Goal: Answer question/provide support

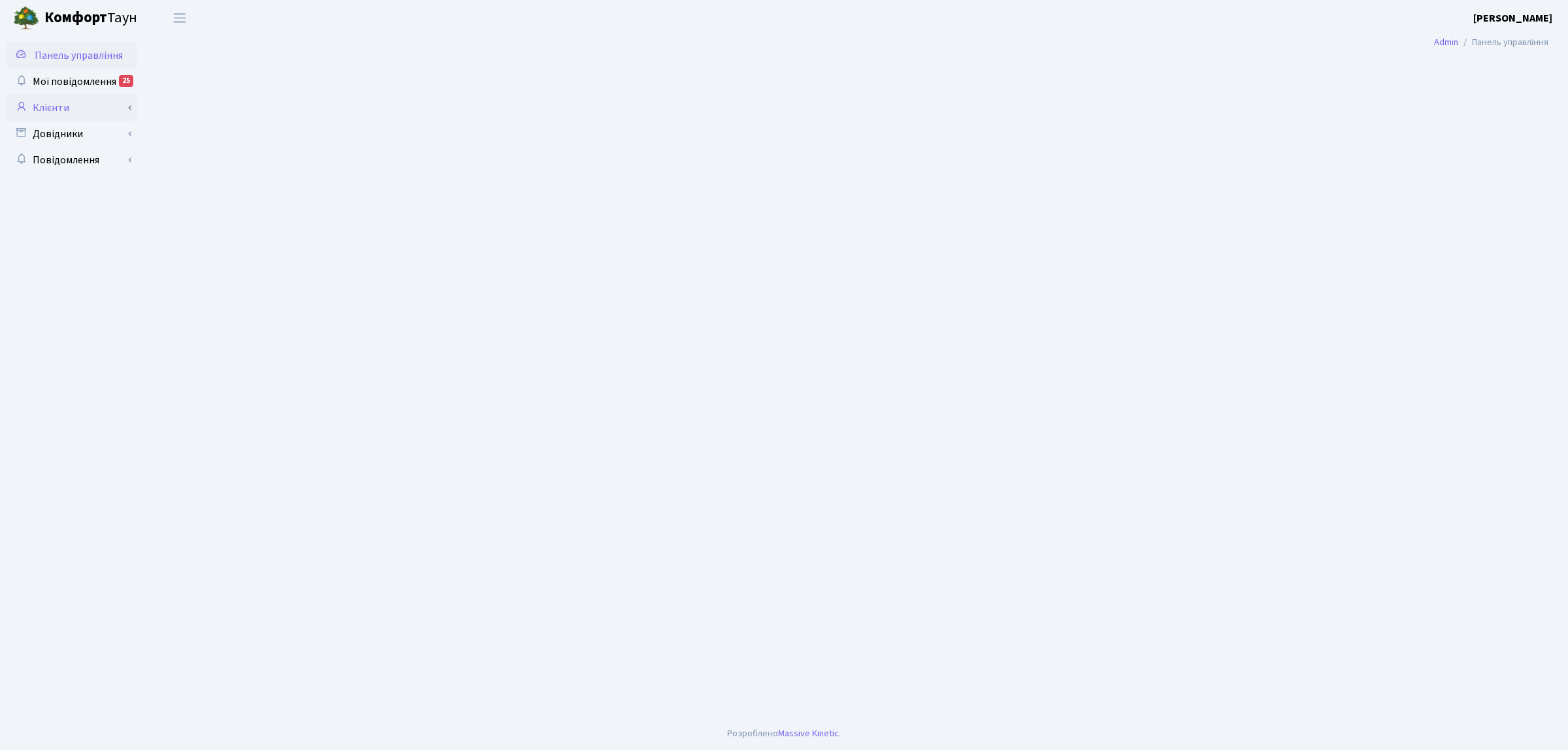
click at [83, 109] on link "Клієнти" at bounding box center [72, 108] width 131 height 26
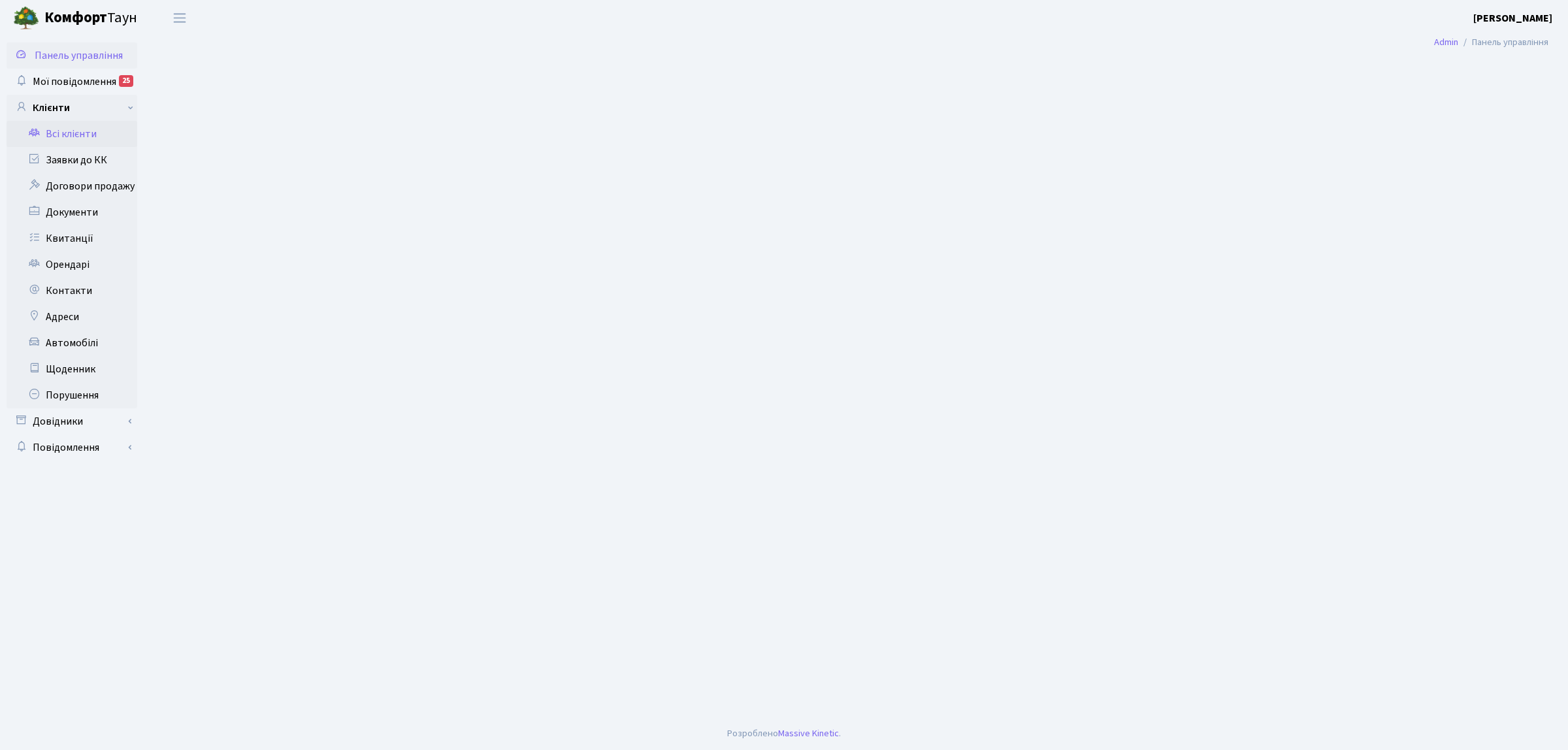
click at [96, 131] on link "Всі клієнти" at bounding box center [72, 134] width 131 height 26
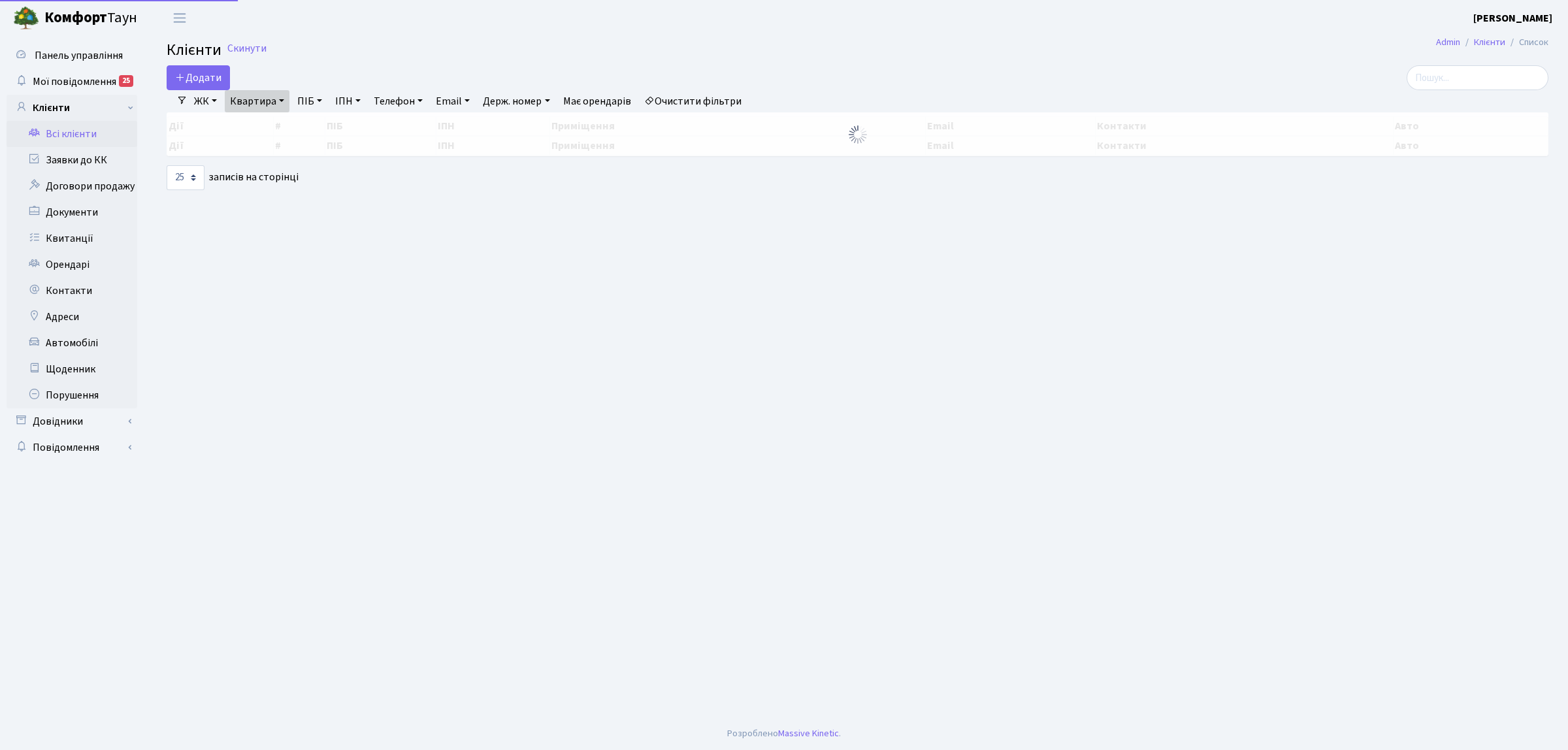
select select "25"
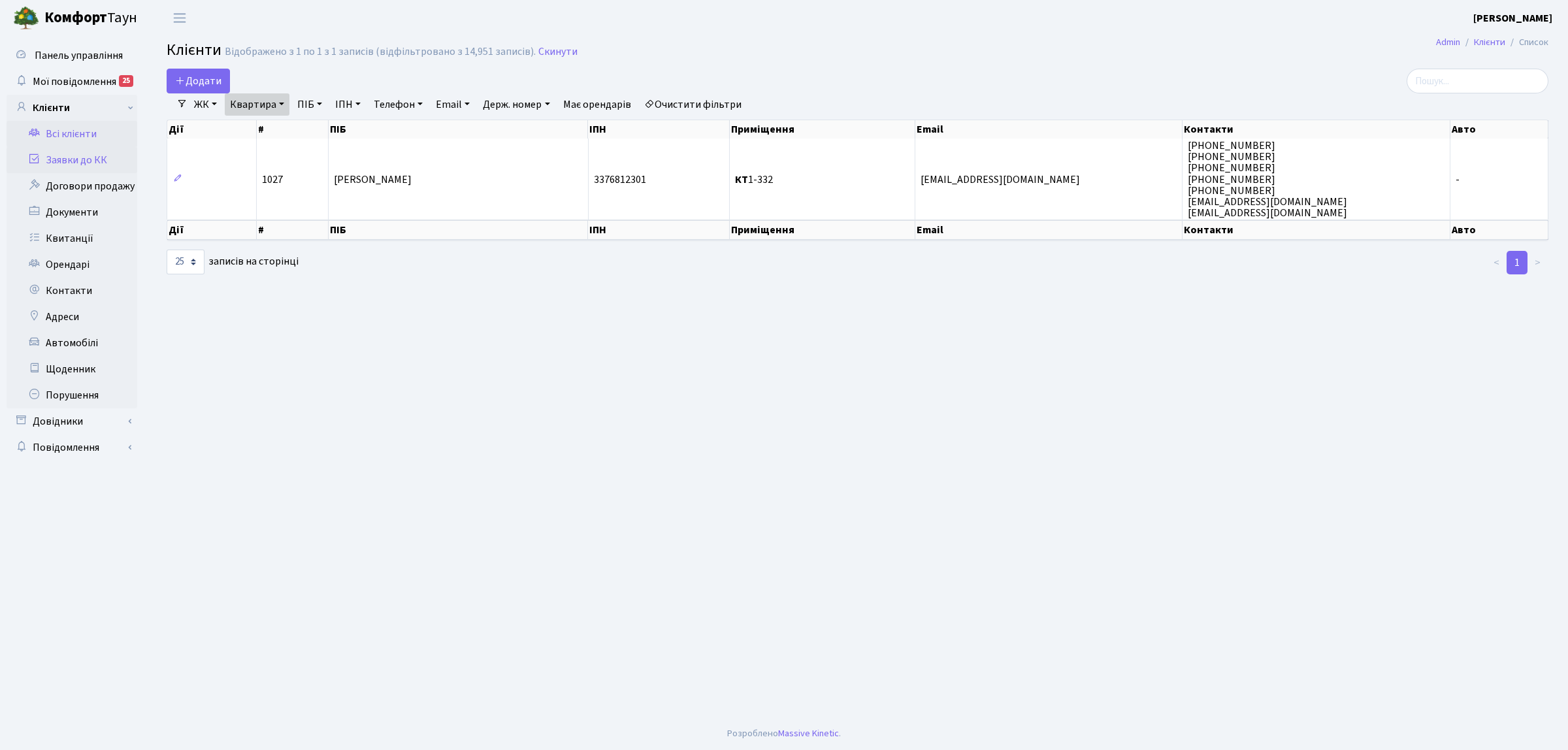
click at [101, 158] on link "Заявки до КК" at bounding box center [72, 160] width 131 height 26
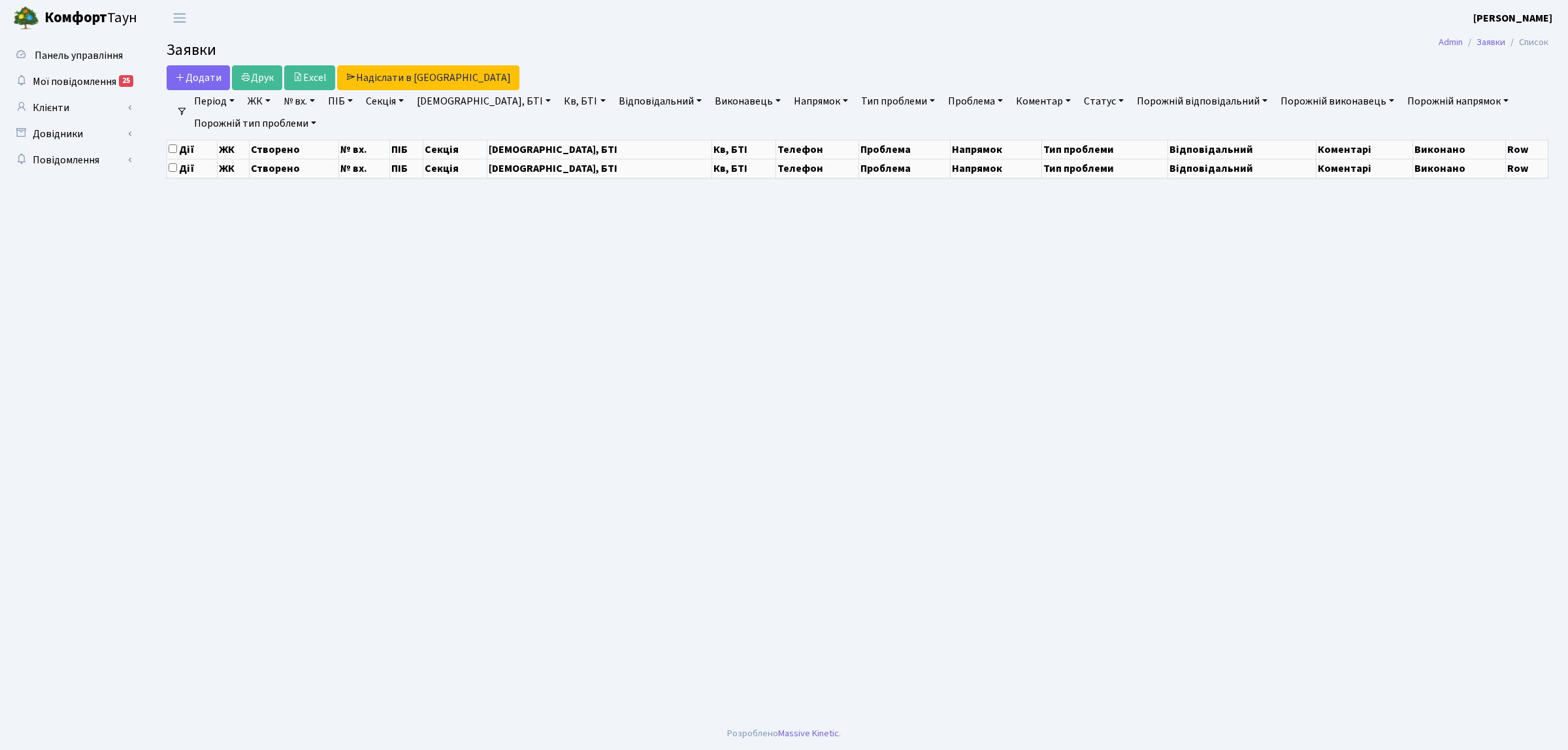
select select "25"
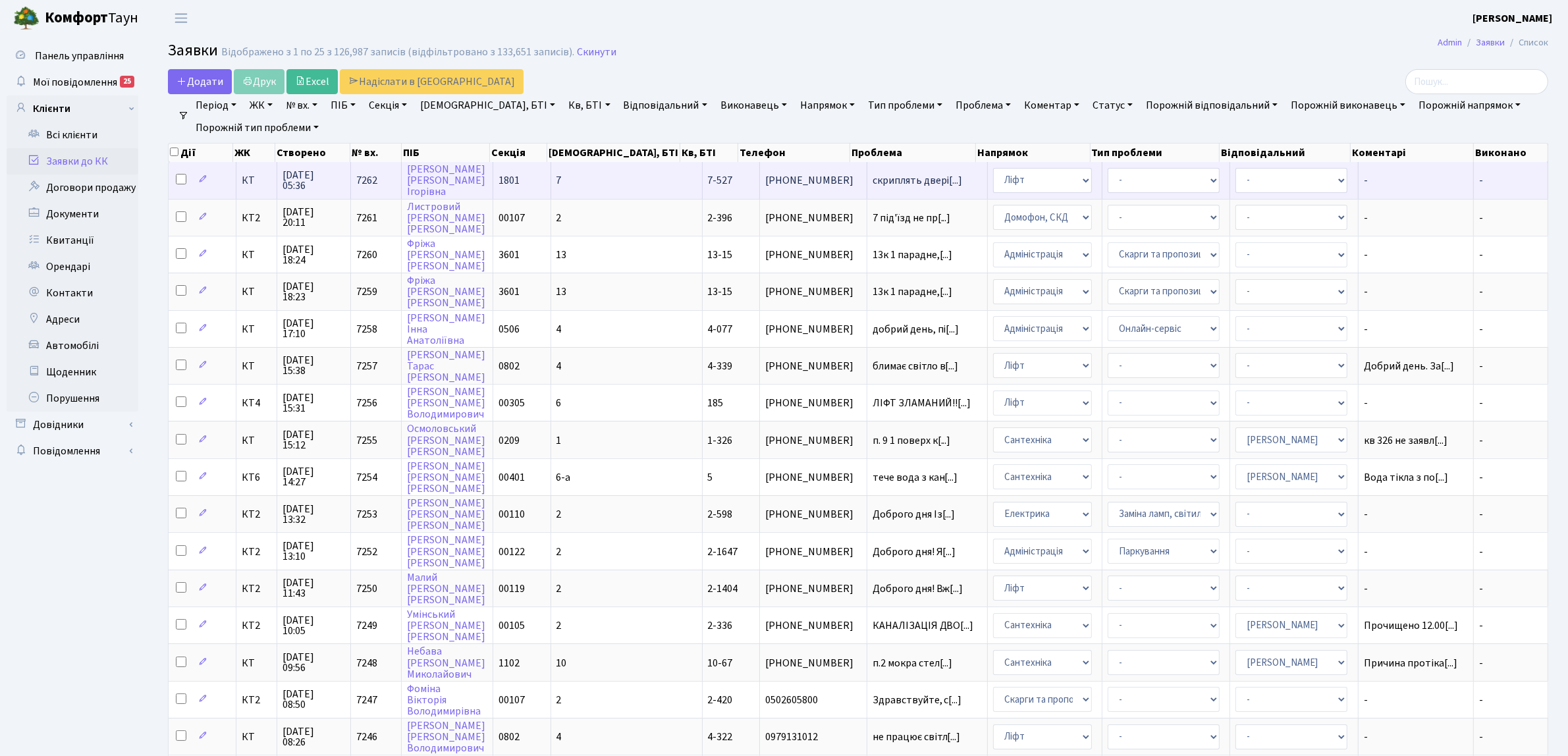
click at [245, 183] on span "КТ" at bounding box center [257, 180] width 29 height 10
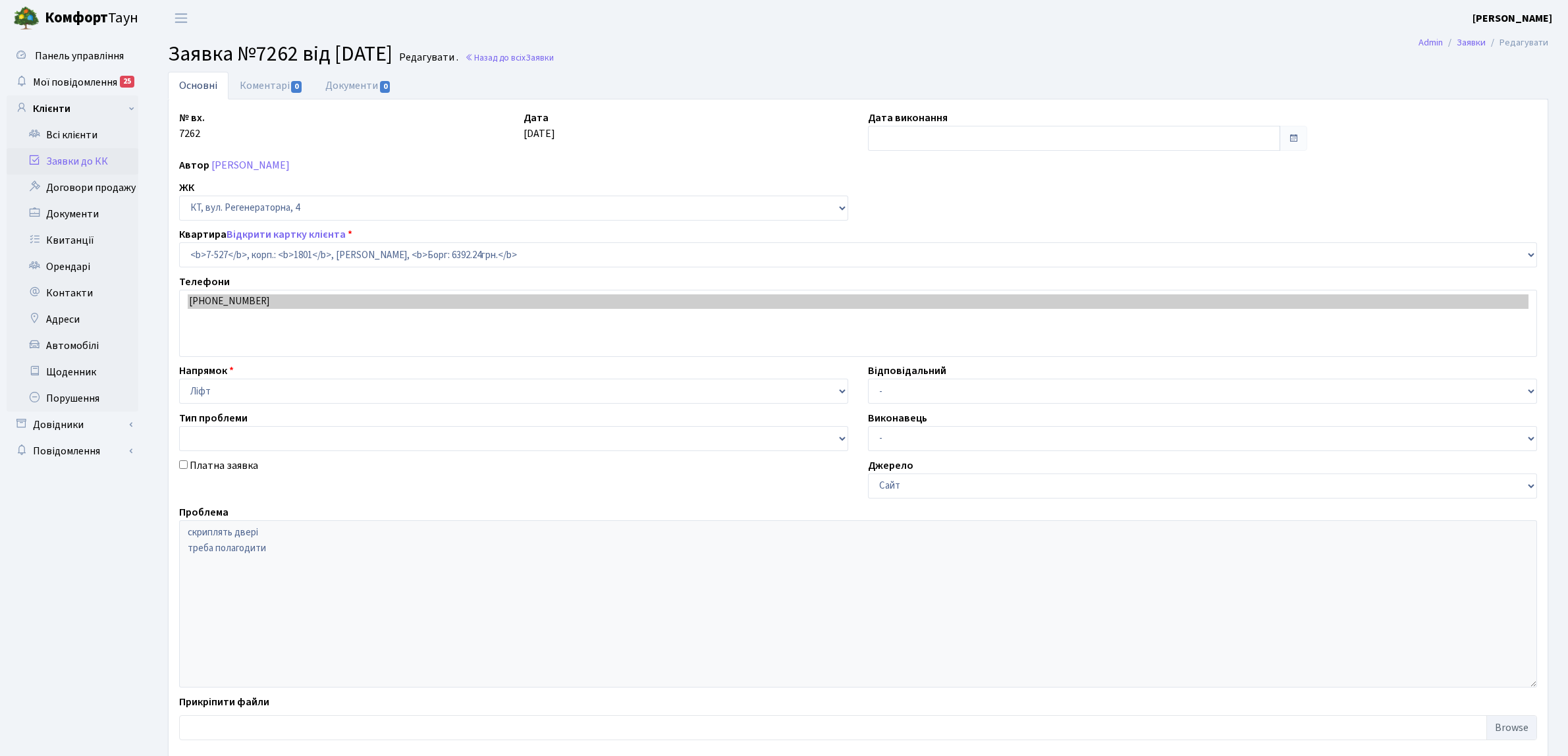
select select "4610"
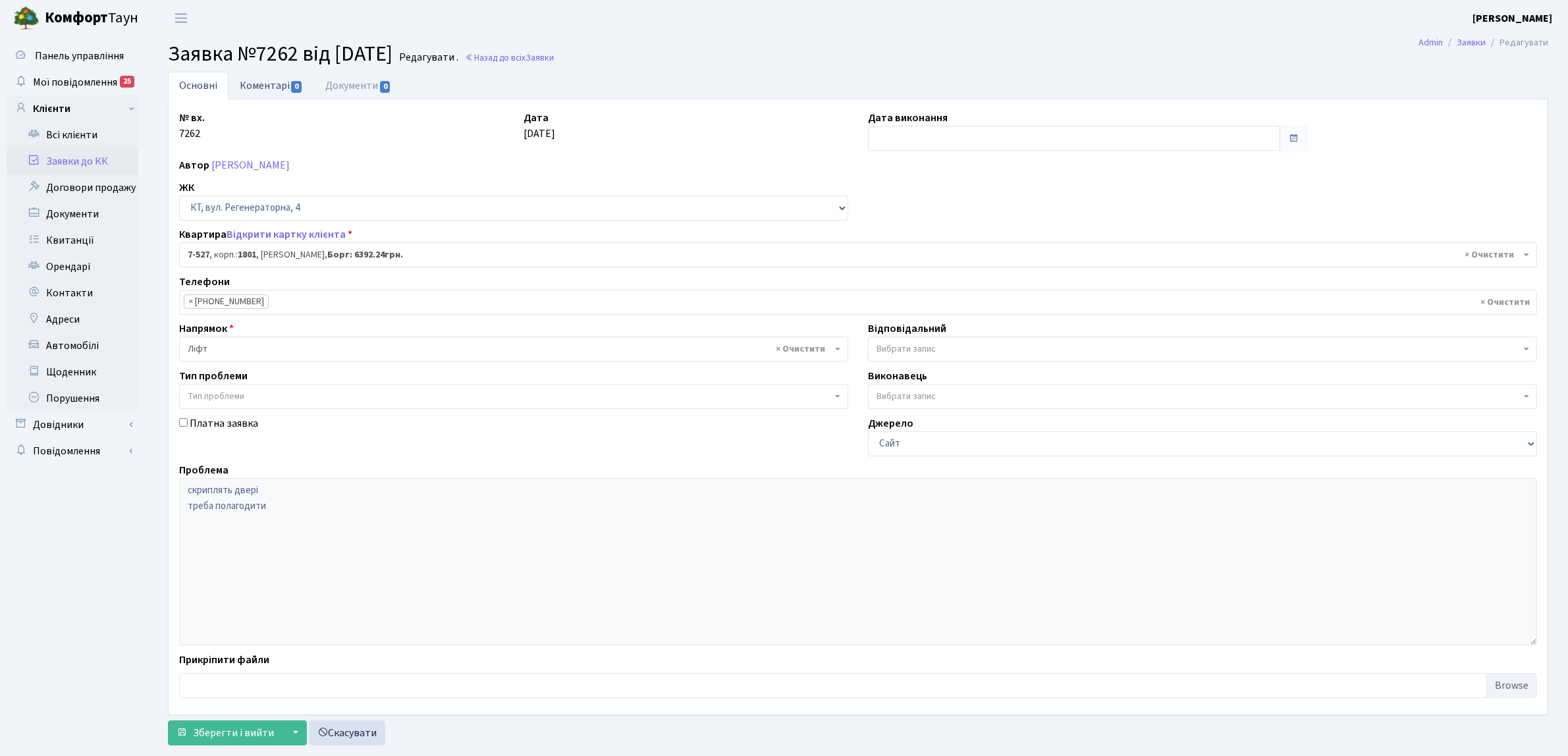
click at [247, 98] on link "Коментарі 0" at bounding box center [271, 85] width 85 height 27
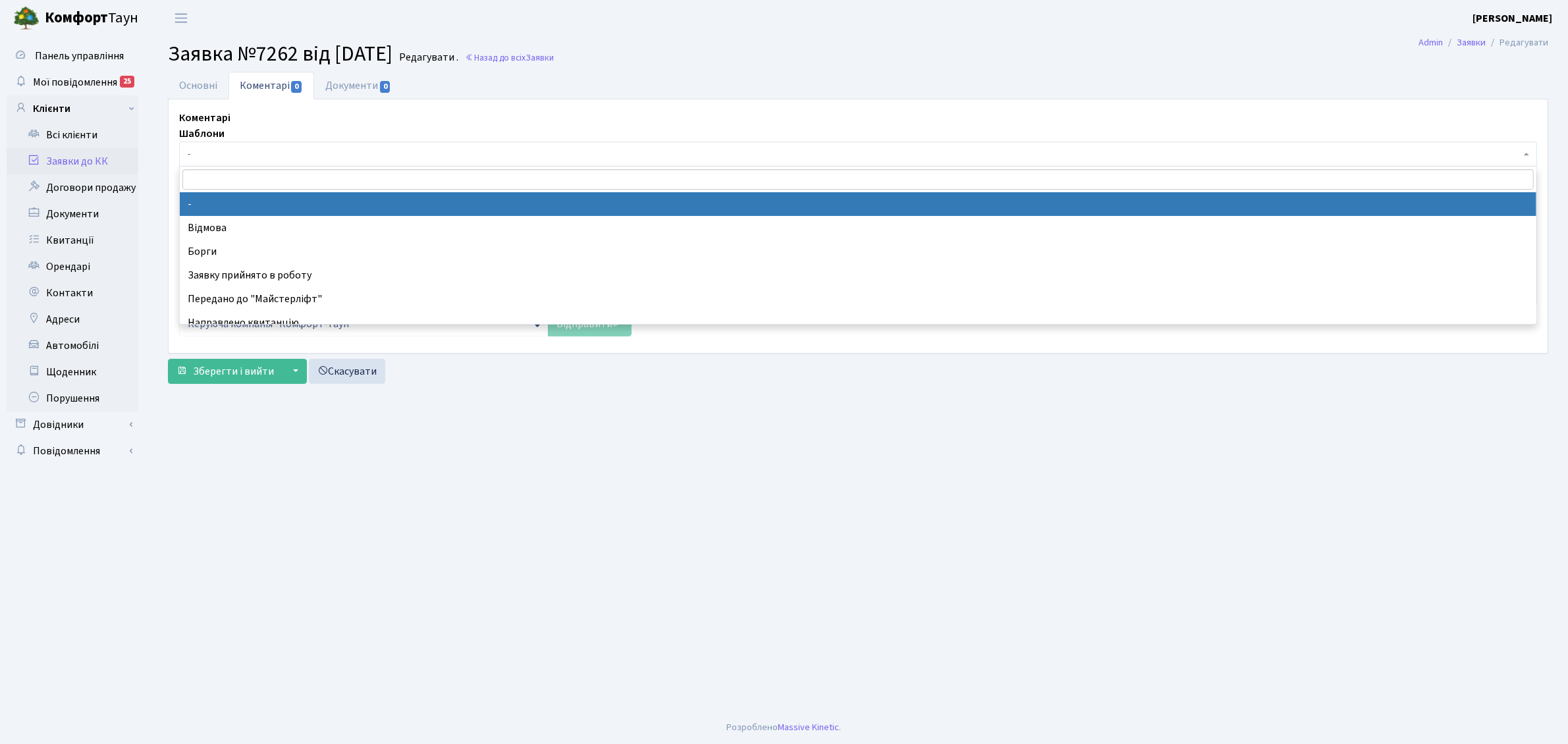
click at [230, 152] on span "-" at bounding box center [854, 154] width 1333 height 13
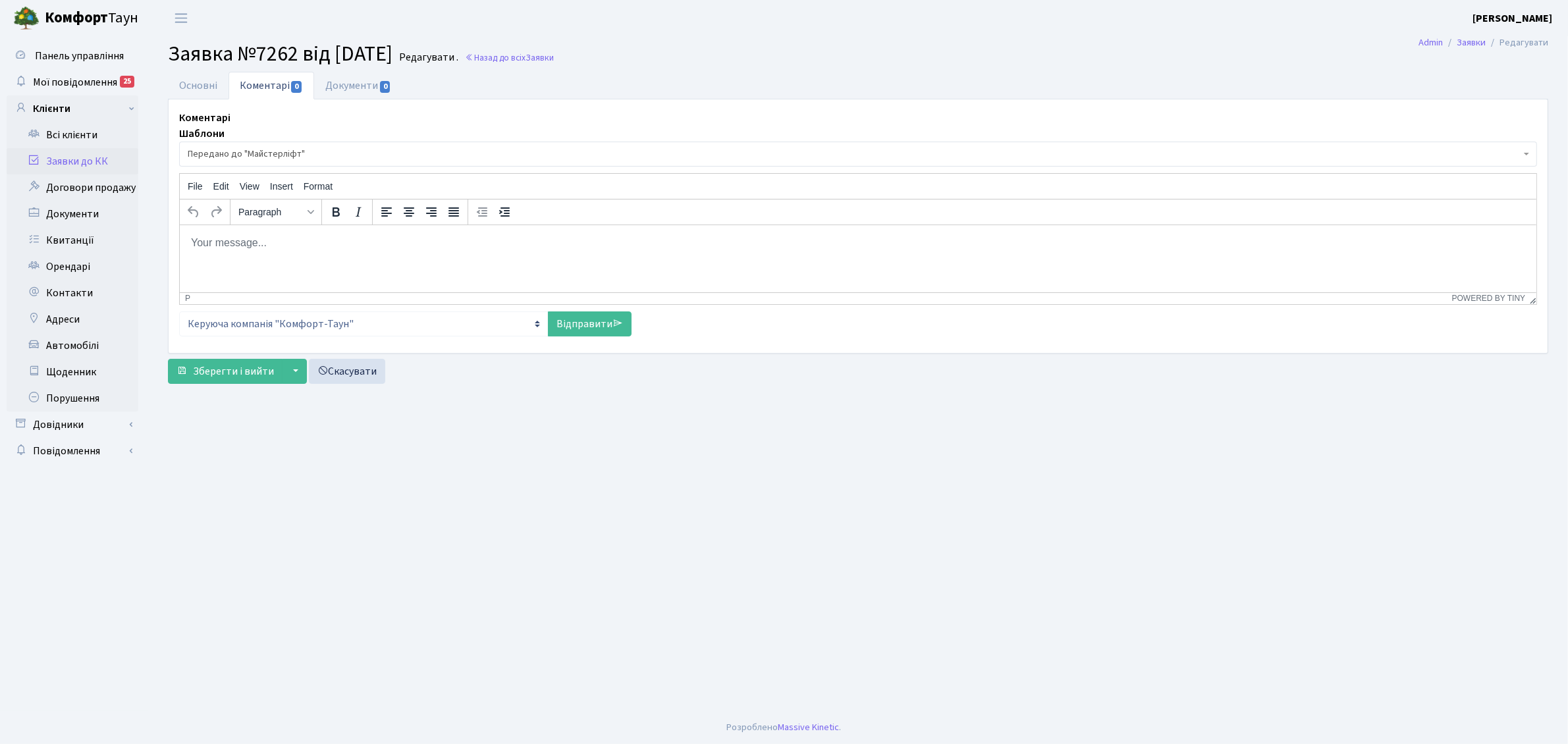
select select "9"
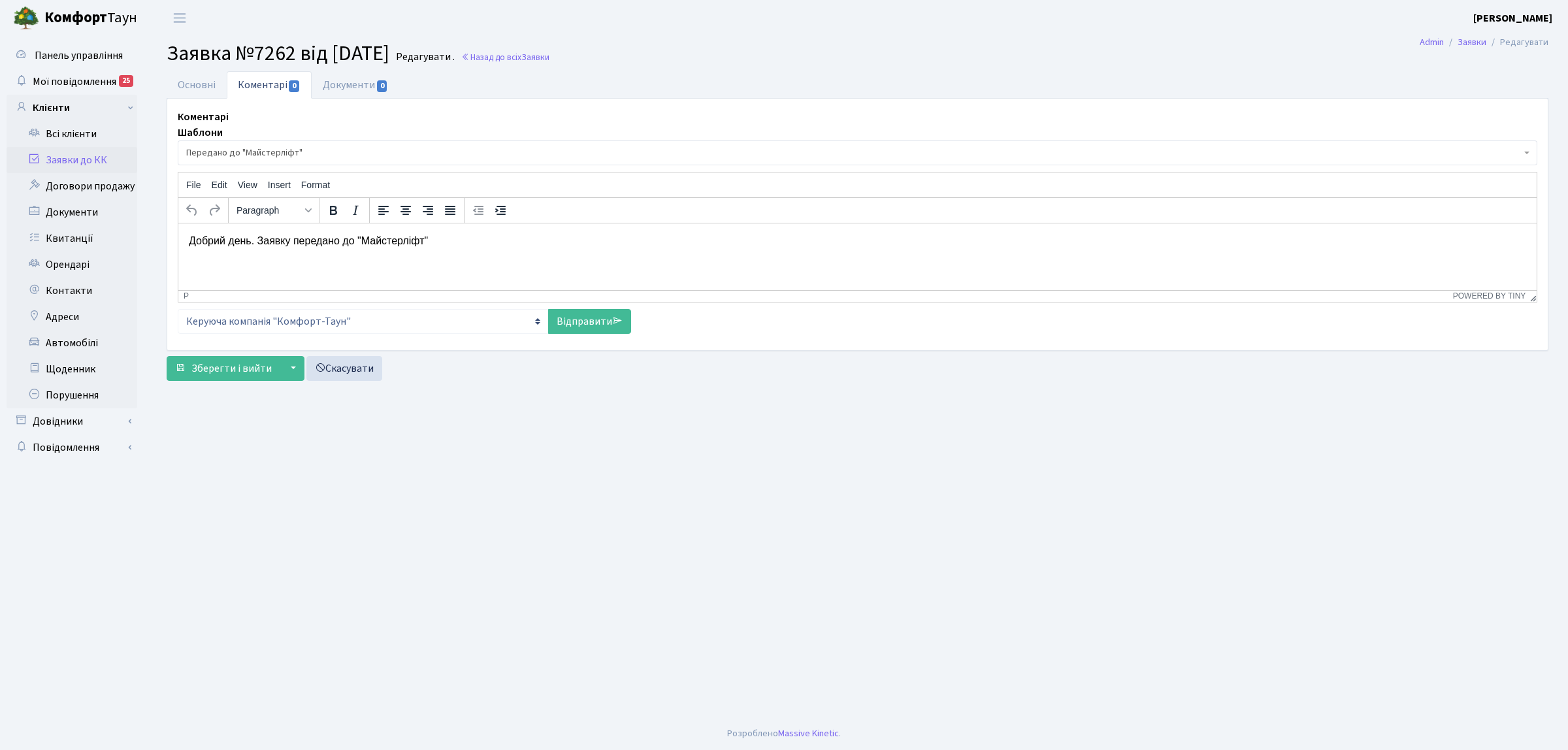
click at [601, 334] on div "Коментарі Шаблони - Відмова Борги Заявку прийнято в роботу Передано до "Майстер…" at bounding box center [857, 224] width 1379 height 231
click at [562, 323] on link "Відправити" at bounding box center [590, 321] width 83 height 25
select select
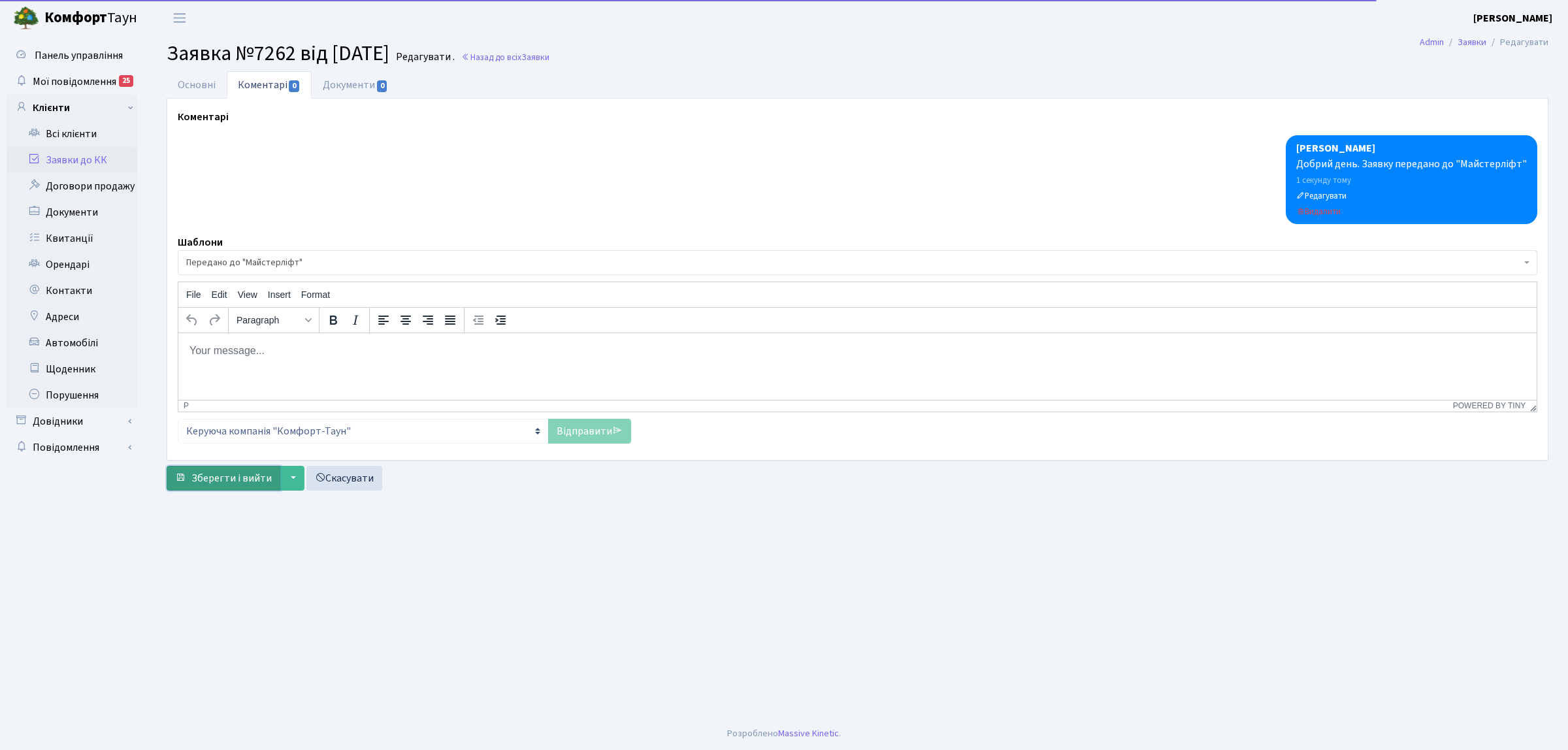
click at [240, 485] on span "Зберегти і вийти" at bounding box center [231, 478] width 80 height 14
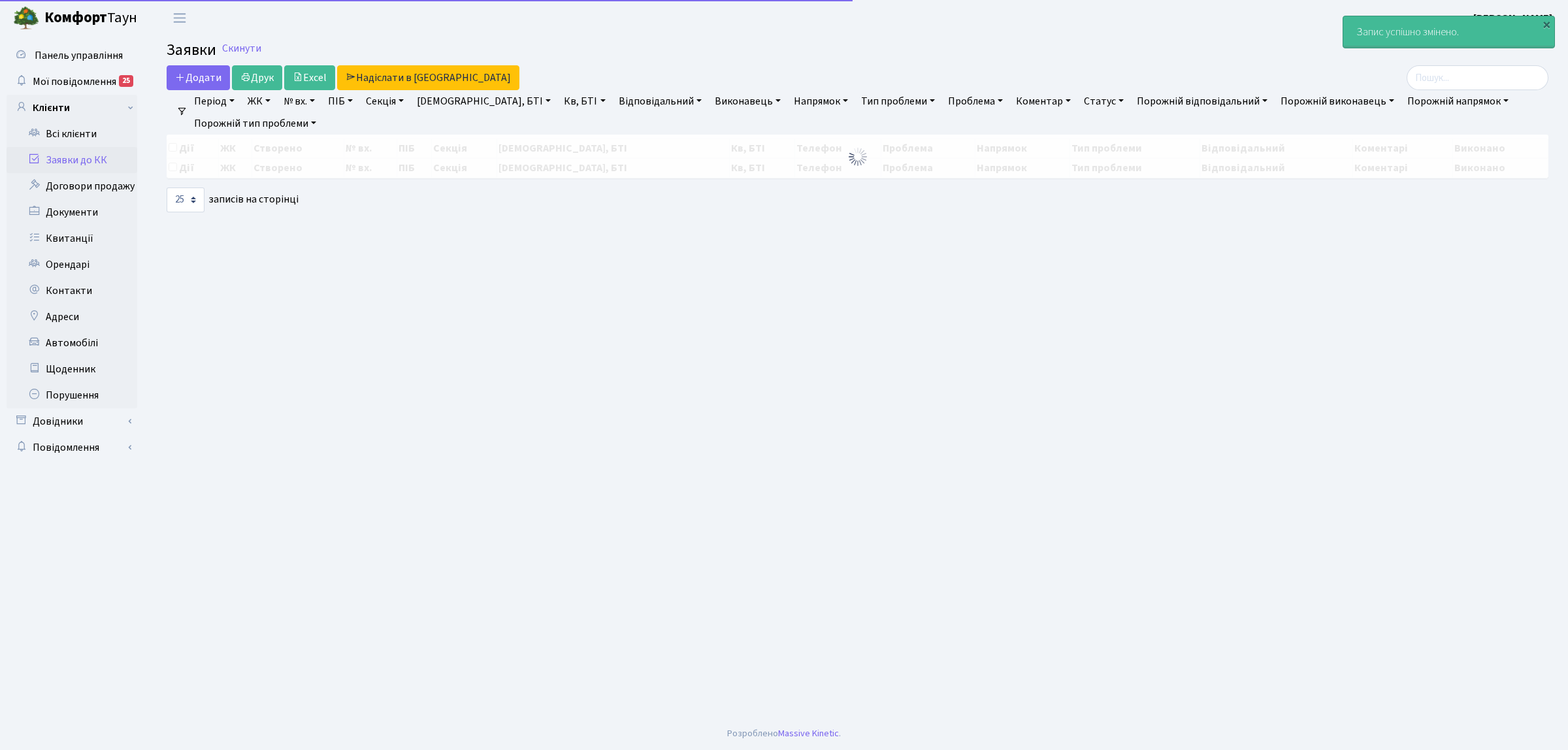
select select "25"
